Goal: Communication & Community: Answer question/provide support

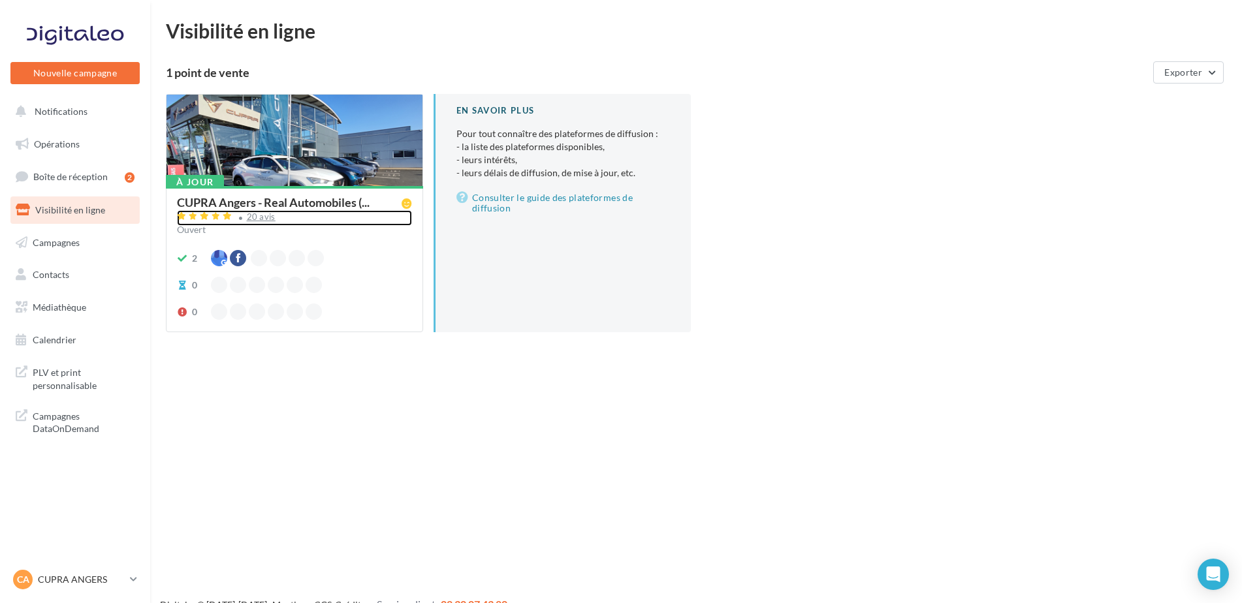
click at [263, 214] on div "20 avis" at bounding box center [261, 217] width 29 height 8
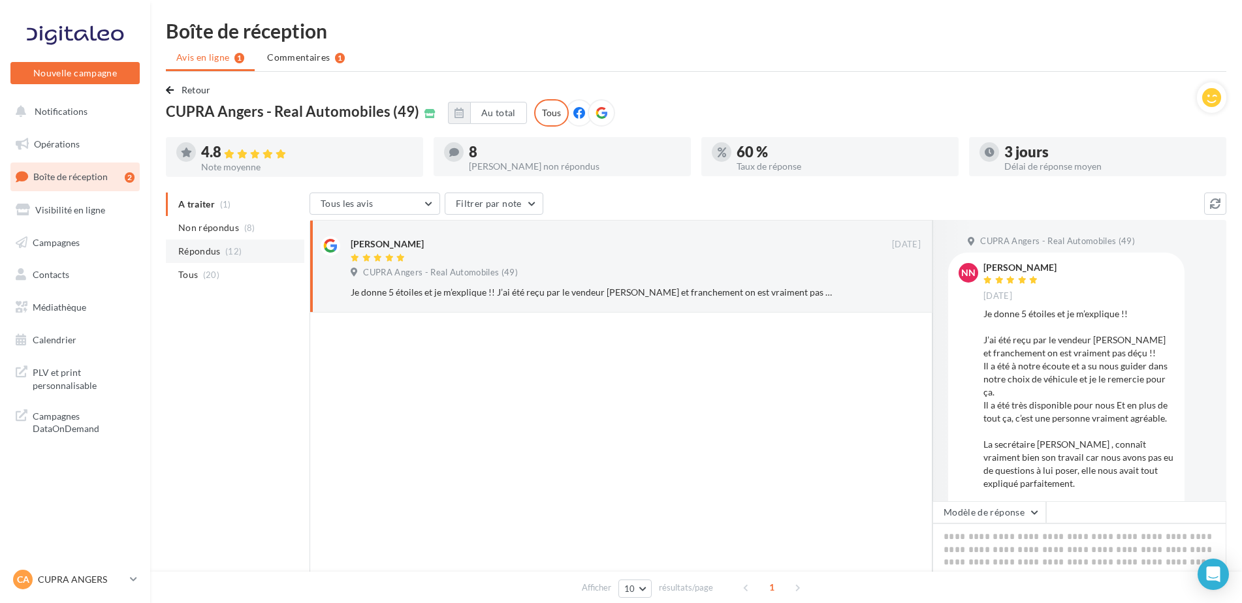
click at [200, 255] on span "Répondus" at bounding box center [199, 251] width 42 height 13
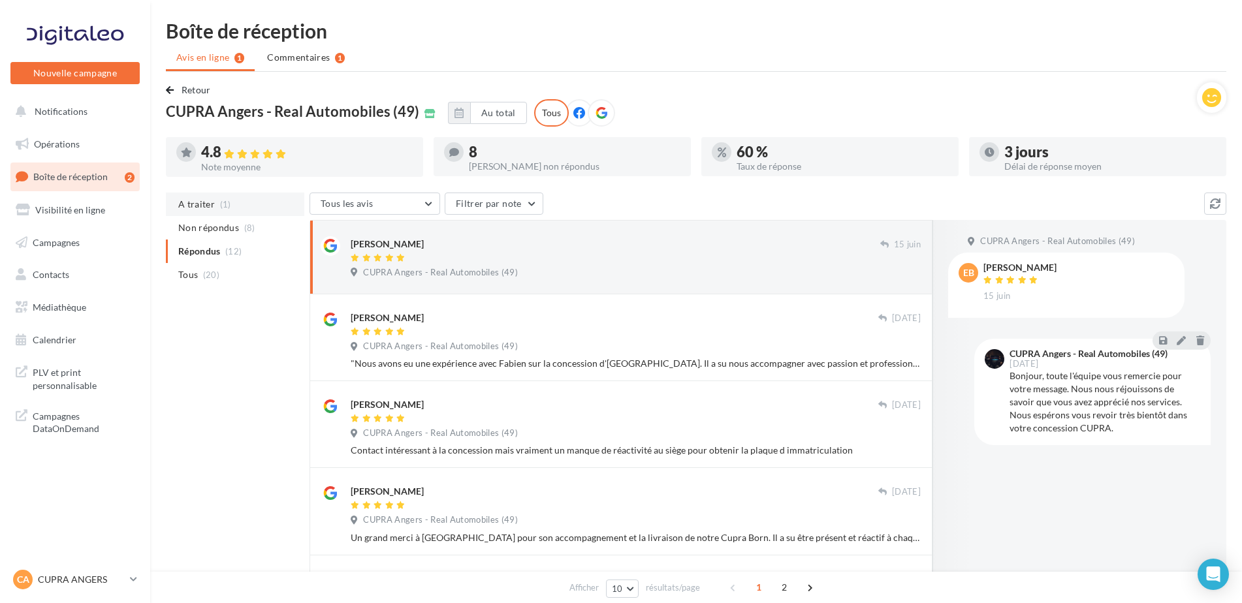
click at [199, 199] on span "A traiter" at bounding box center [196, 204] width 37 height 13
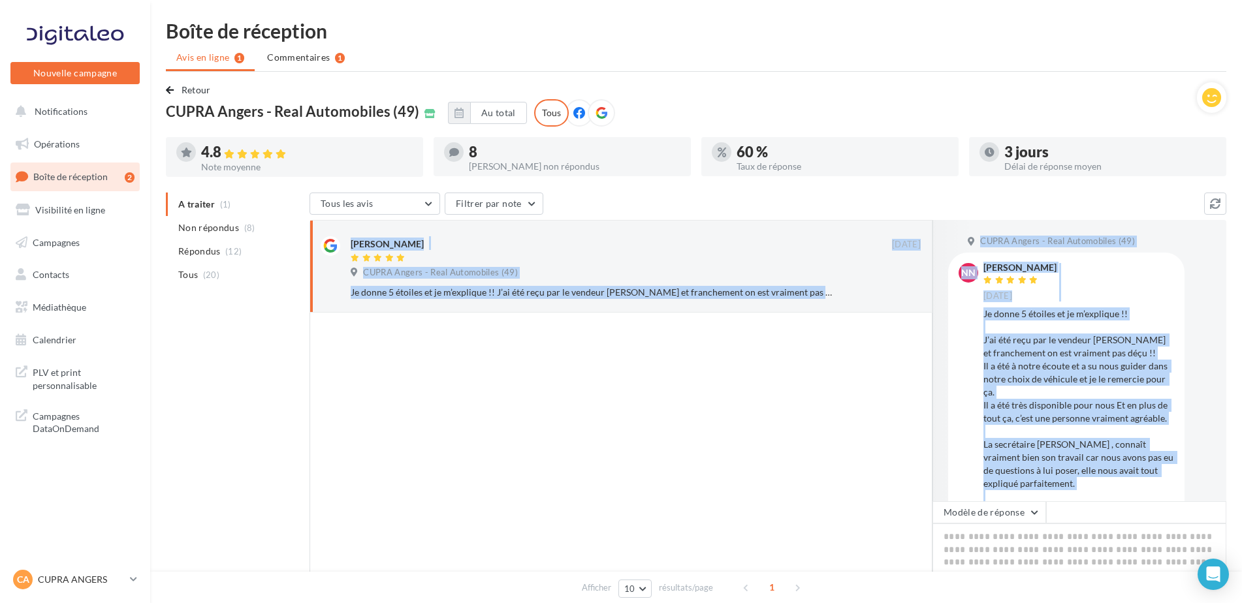
drag, startPoint x: 1108, startPoint y: 471, endPoint x: 981, endPoint y: 269, distance: 238.3
click at [981, 269] on div "NN Nicolas Niafe 13 sept. Je donne 5 étoiles et je m’explique !! J’ai été reçu …" at bounding box center [1067, 409] width 216 height 292
copy div "Nicolas Niafe 13 sept. Je donne 5 étoiles et je m’explique !! J’ai été reçu par…"
click at [999, 511] on button "Modèle de réponse" at bounding box center [990, 513] width 114 height 22
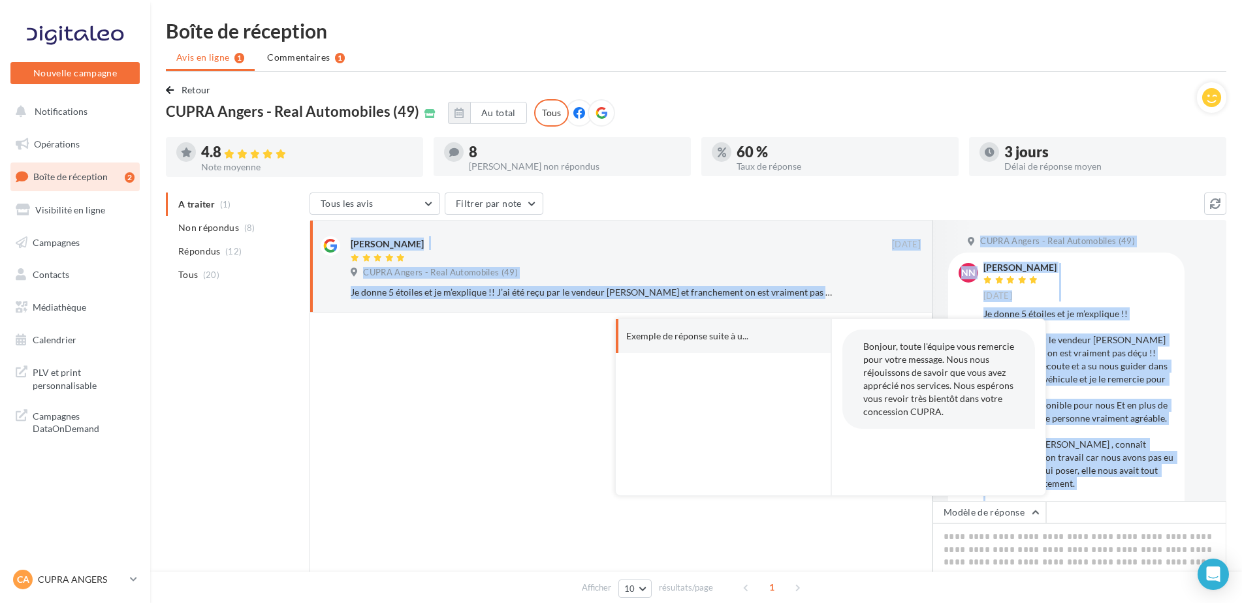
click at [749, 342] on button "Exemple de réponse suite à u..." at bounding box center [705, 336] width 179 height 34
type textarea "**********"
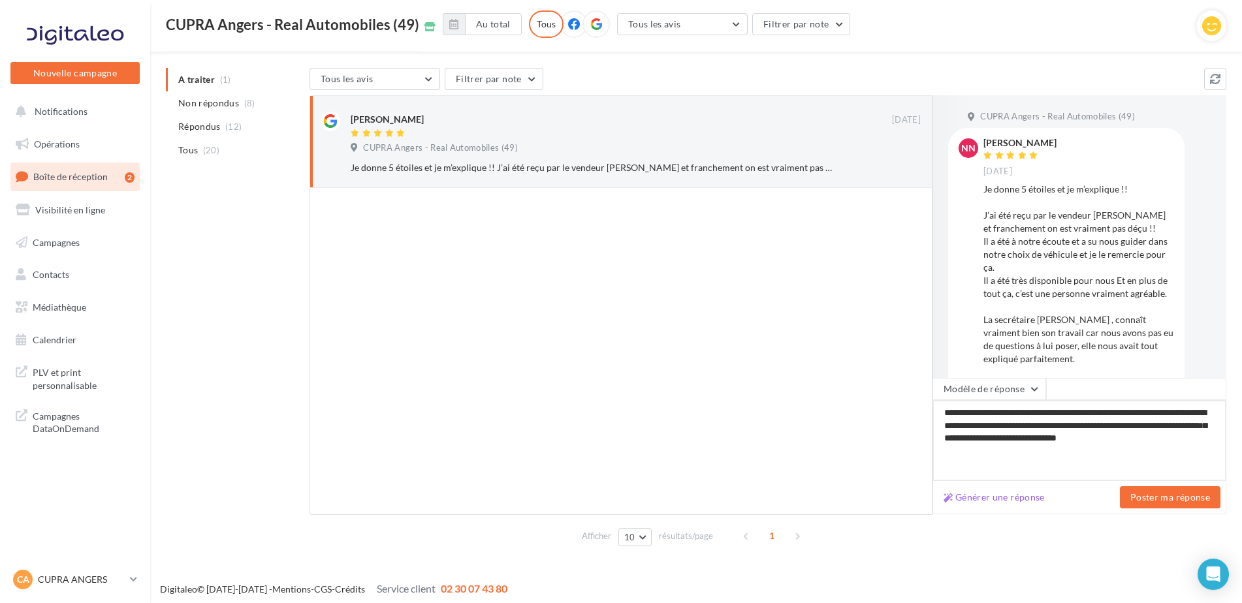
scroll to position [128, 0]
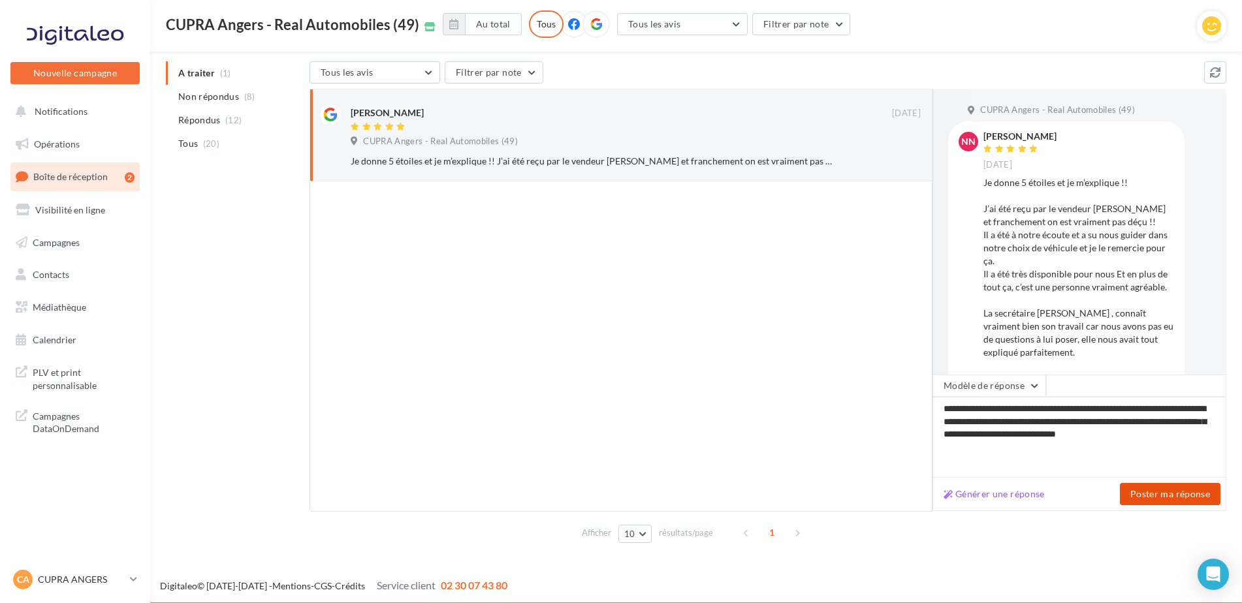
click at [1185, 491] on button "Poster ma réponse" at bounding box center [1170, 494] width 101 height 22
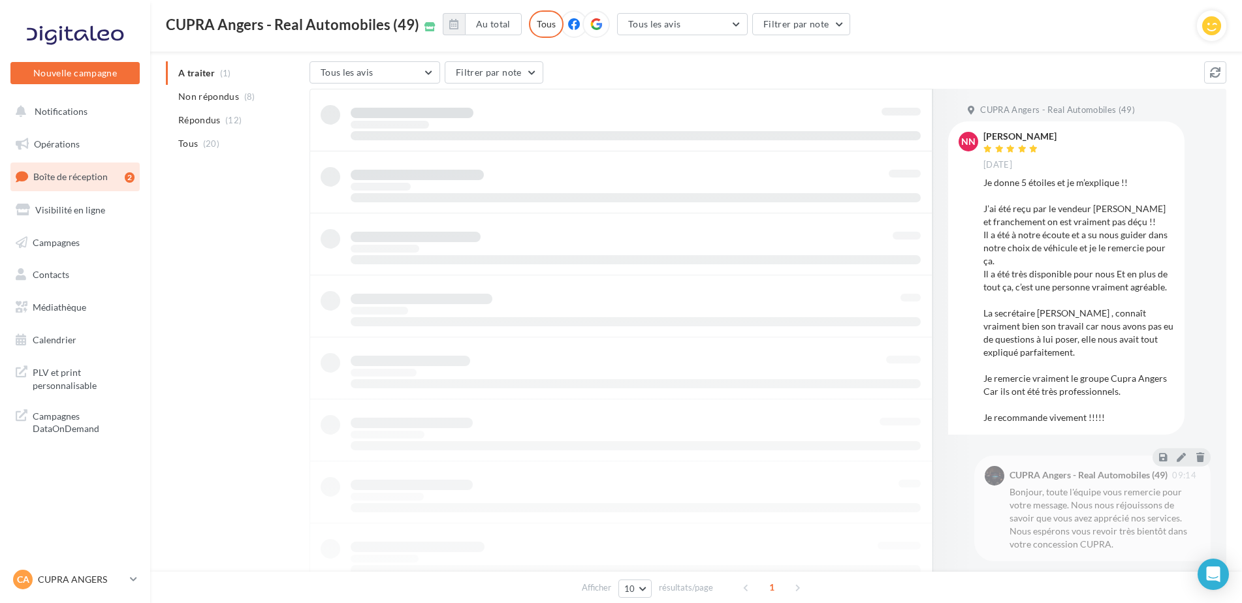
scroll to position [21, 0]
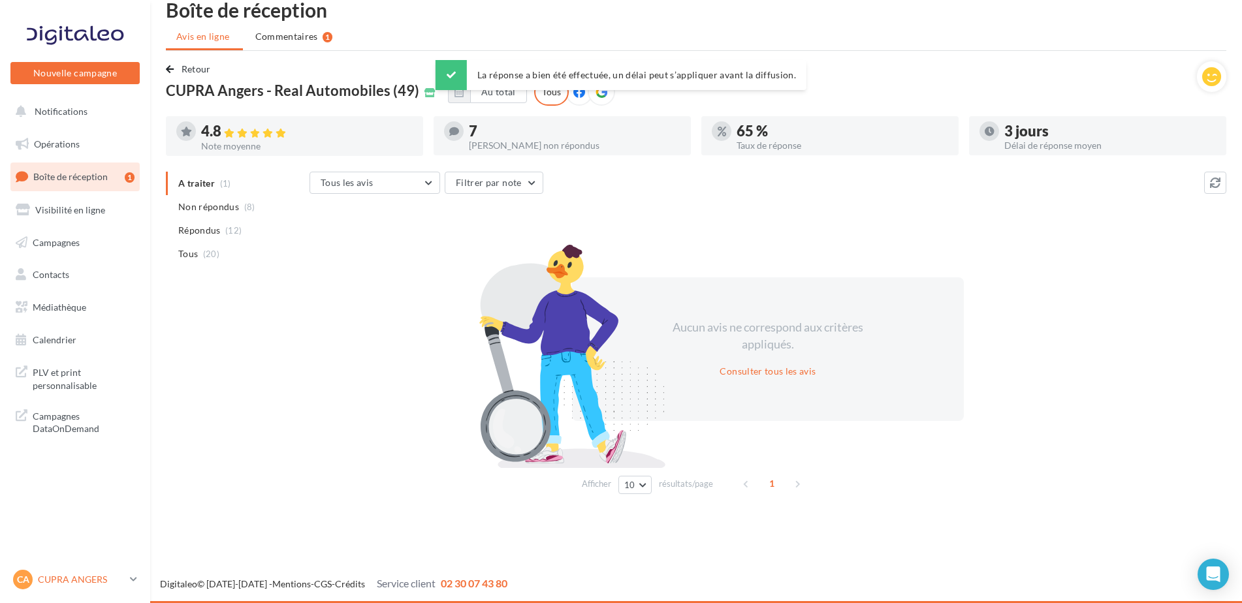
click at [74, 583] on p "CUPRA ANGERS" at bounding box center [81, 579] width 87 height 13
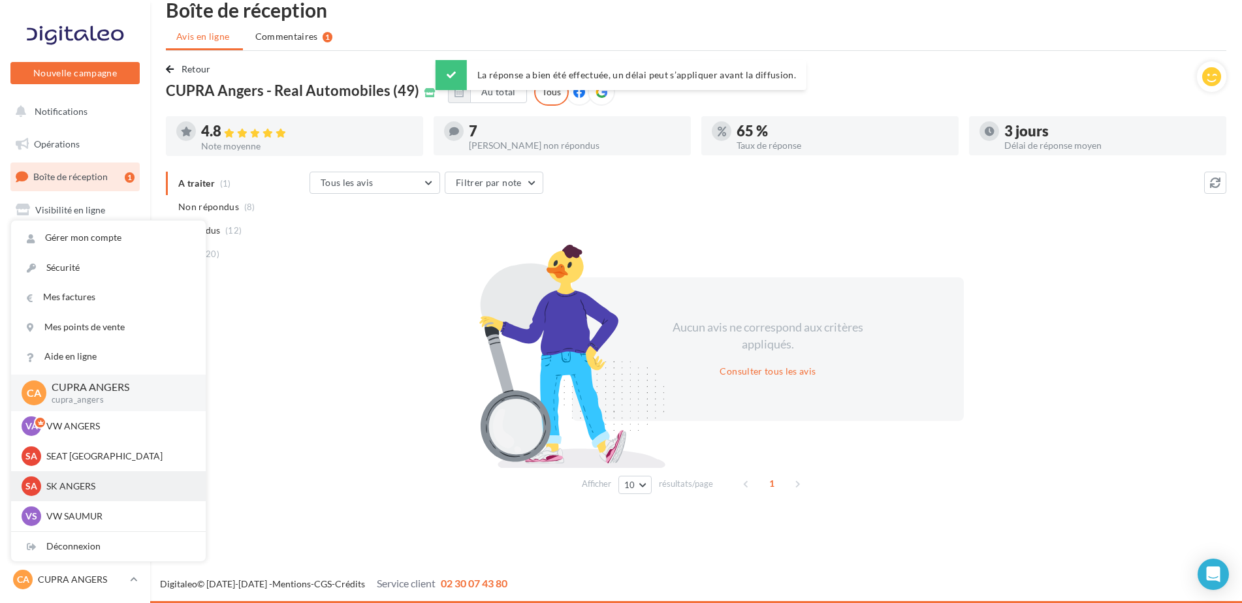
click at [74, 492] on p "SK ANGERS" at bounding box center [118, 486] width 144 height 13
